Goal: Use online tool/utility: Use online tool/utility

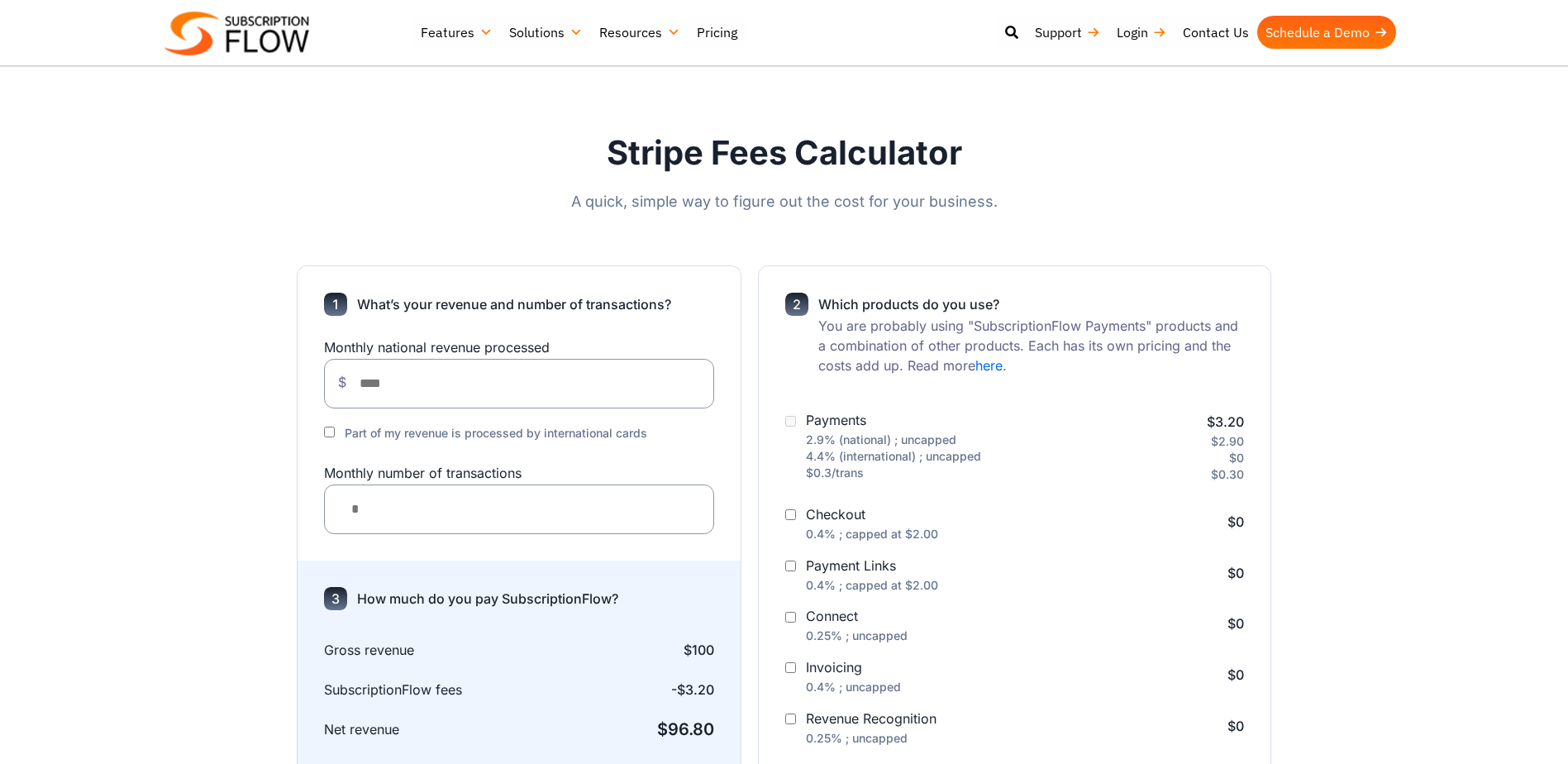
drag, startPoint x: 409, startPoint y: 510, endPoint x: 332, endPoint y: 507, distance: 77.1
click at [332, 507] on div "*" at bounding box center [519, 509] width 391 height 50
type input "**"
click at [162, 551] on section "What’s your revenue and number of transactions? Monthly national revenue proces…" at bounding box center [784, 655] width 1568 height 846
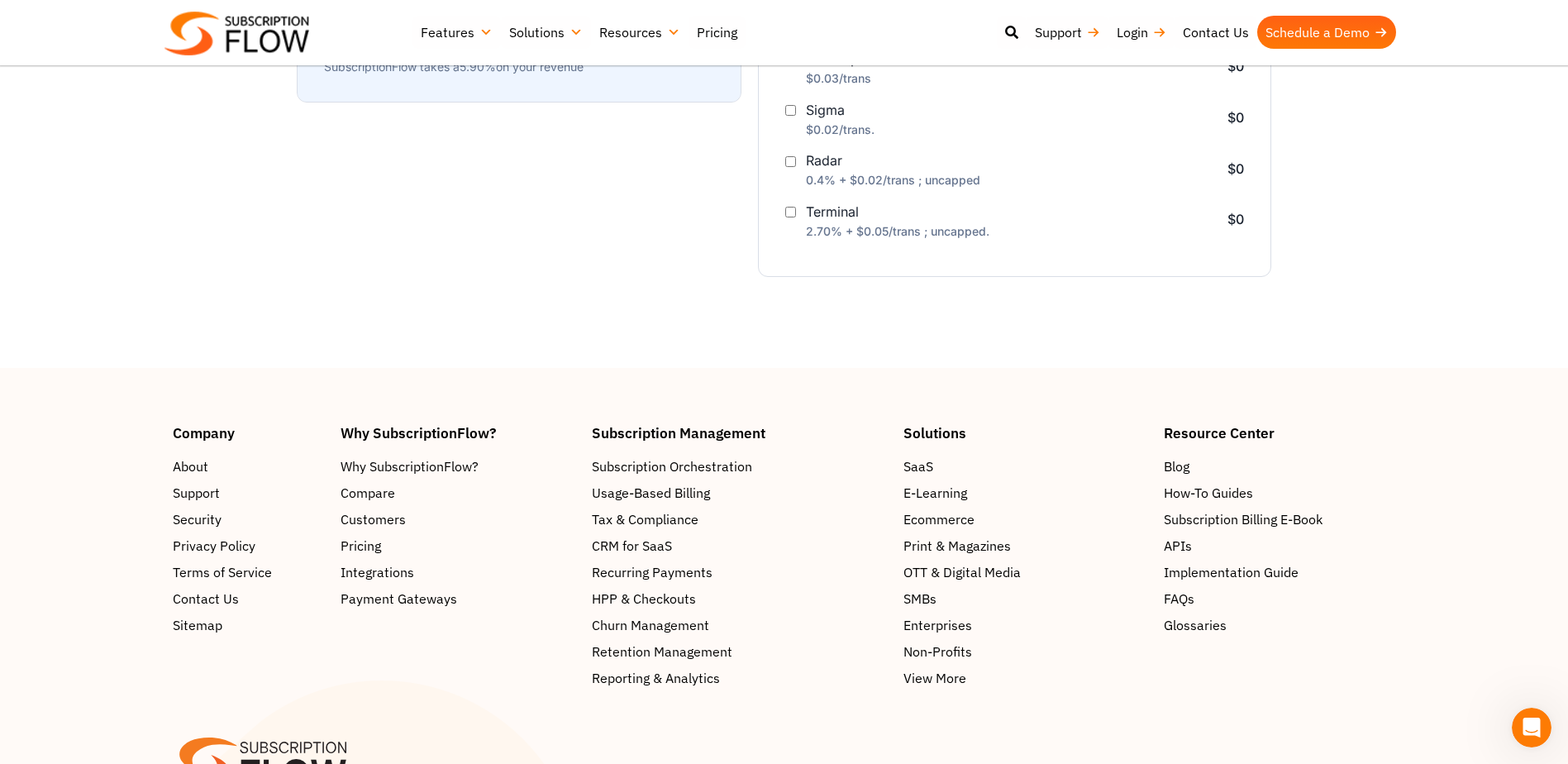
scroll to position [895, 0]
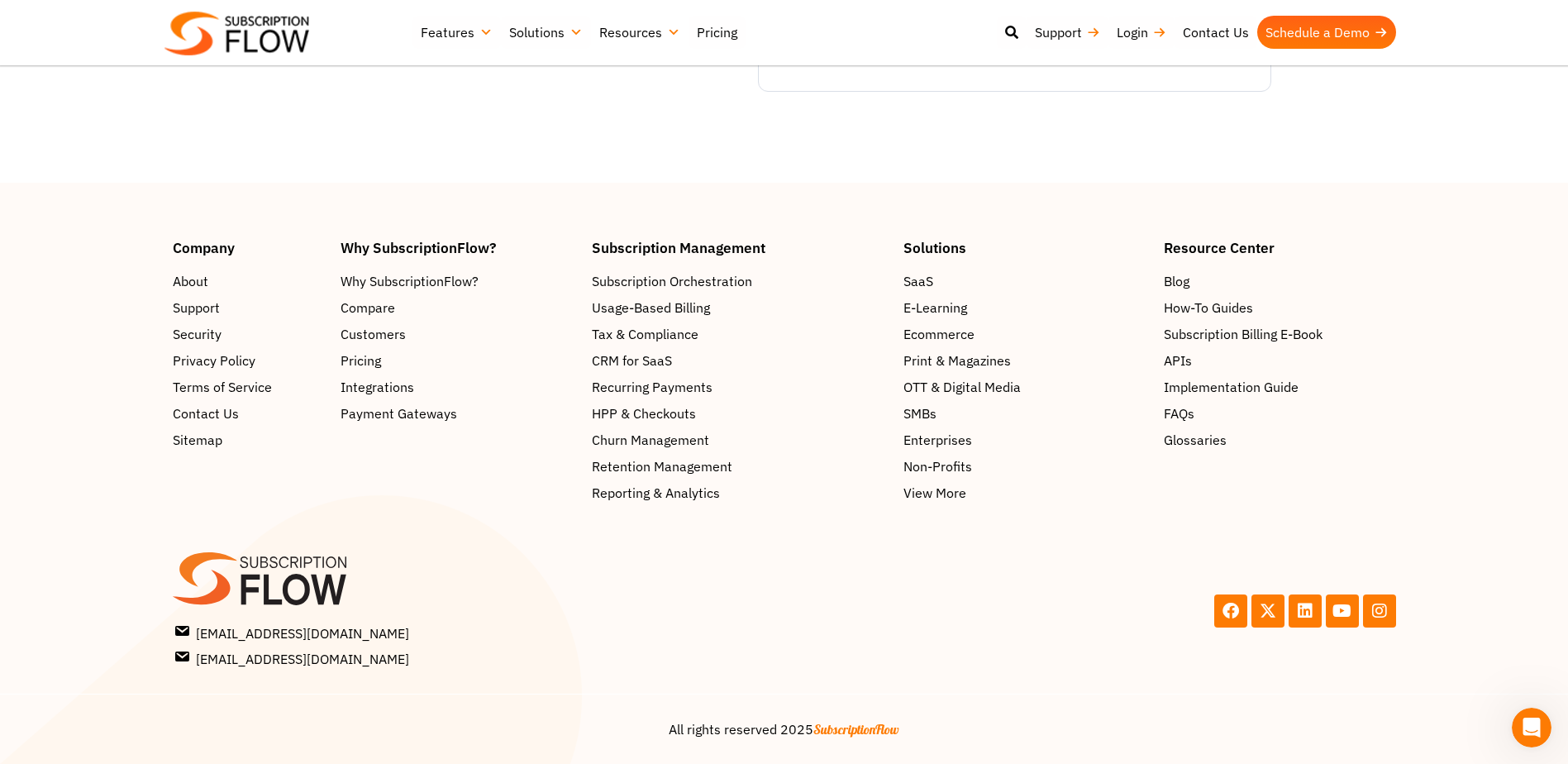
click at [253, 43] on img at bounding box center [236, 33] width 144 height 43
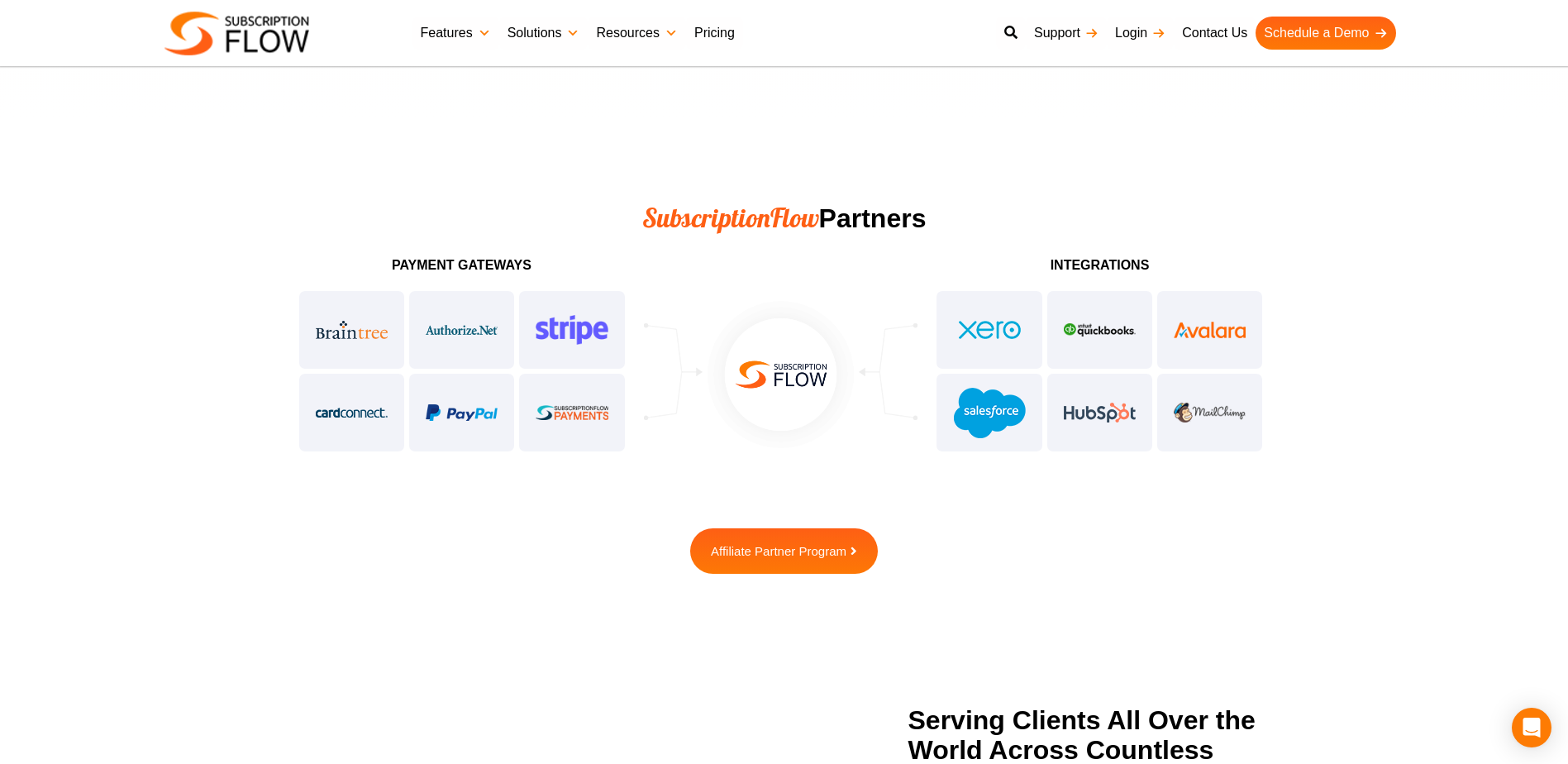
scroll to position [4051, 0]
